Goal: Transaction & Acquisition: Obtain resource

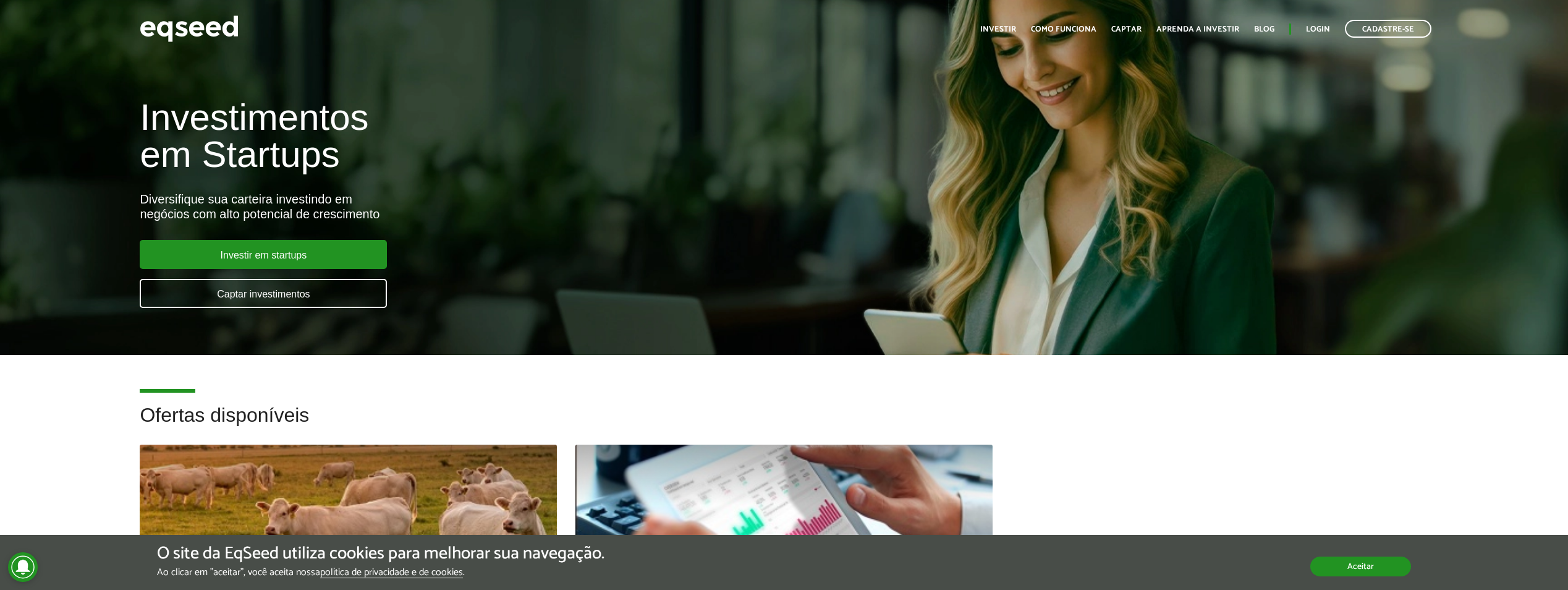
click at [1372, 573] on button "Aceitar" at bounding box center [1360, 566] width 100 height 20
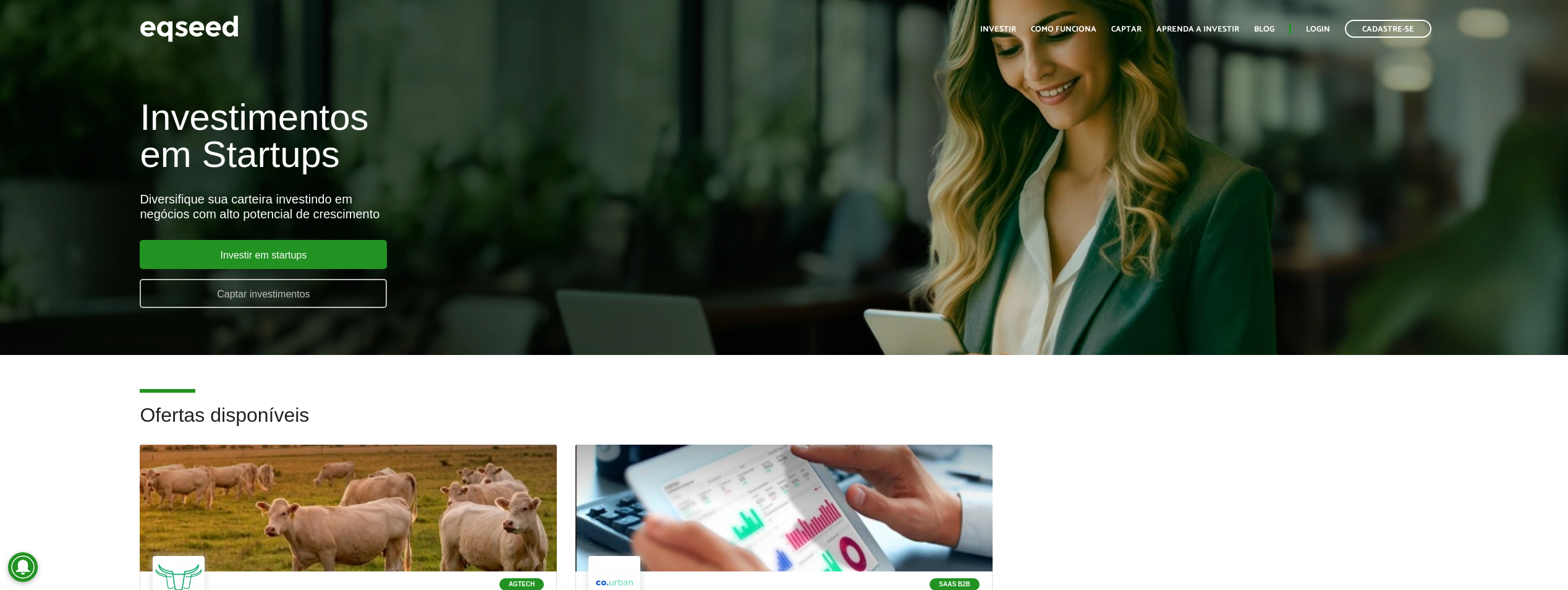
click at [360, 294] on link "Captar investimentos" at bounding box center [263, 293] width 248 height 29
